Goal: Connect with others: Share content

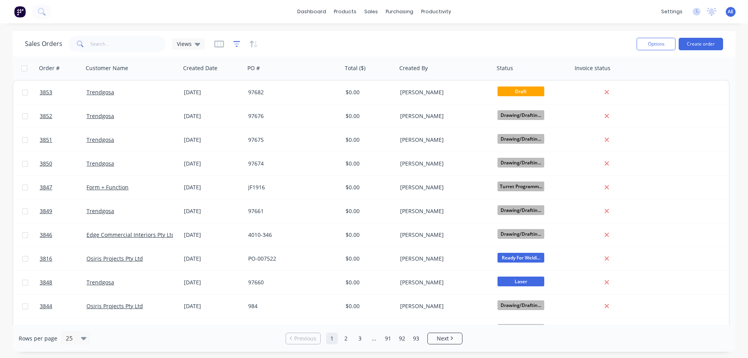
click at [235, 44] on icon "button" at bounding box center [236, 43] width 5 height 1
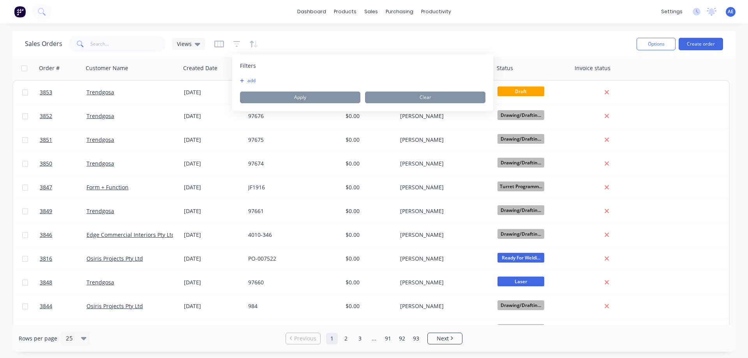
click at [245, 83] on button "add" at bounding box center [249, 80] width 19 height 6
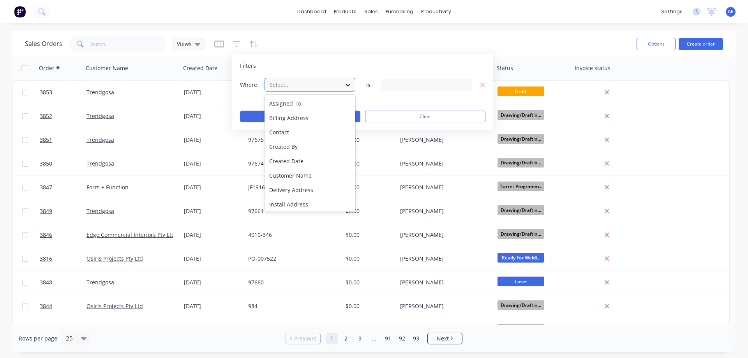
click at [351, 86] on icon at bounding box center [348, 85] width 8 height 8
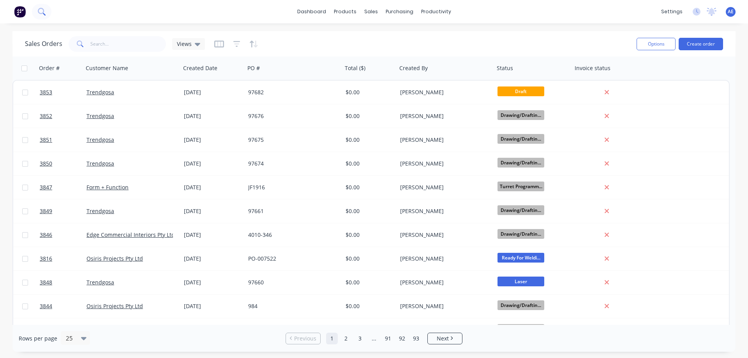
click at [44, 11] on icon at bounding box center [41, 11] width 6 height 6
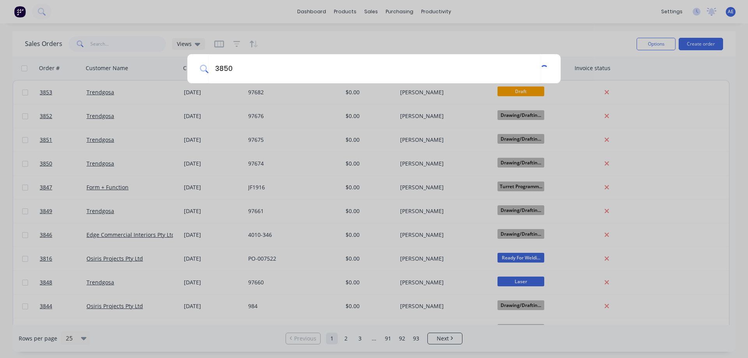
type input "3850"
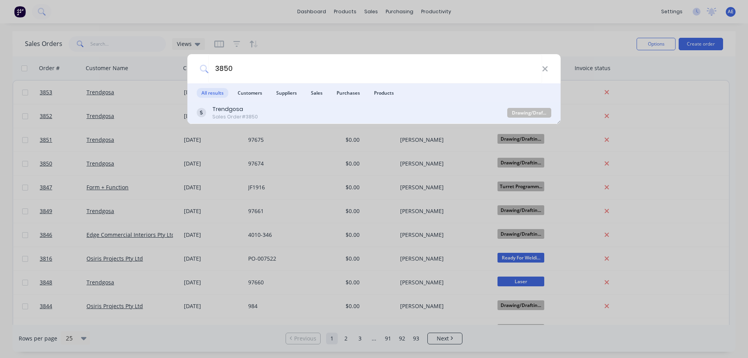
click at [236, 111] on div "Trendgosa" at bounding box center [235, 109] width 46 height 8
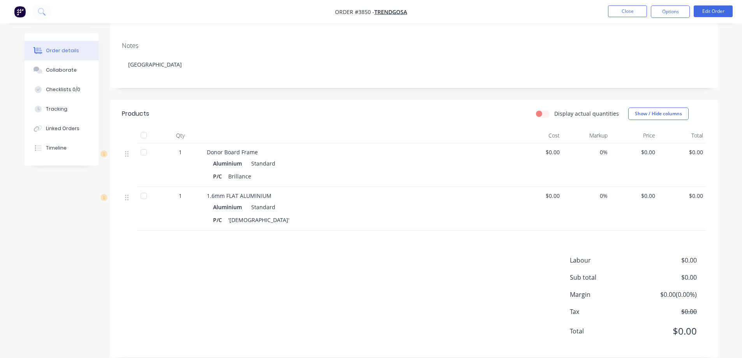
scroll to position [128, 0]
click at [59, 70] on div "Collaborate" at bounding box center [61, 70] width 31 height 7
